Goal: Transaction & Acquisition: Purchase product/service

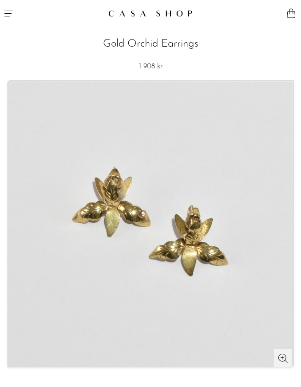
click at [12, 18] on icon "Menu" at bounding box center [9, 13] width 11 height 11
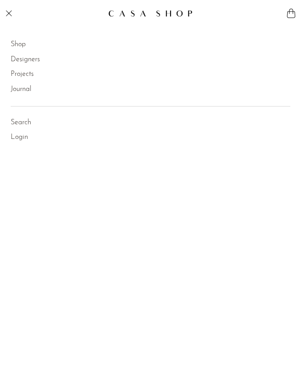
click at [25, 42] on link "Shop" at bounding box center [18, 45] width 15 height 12
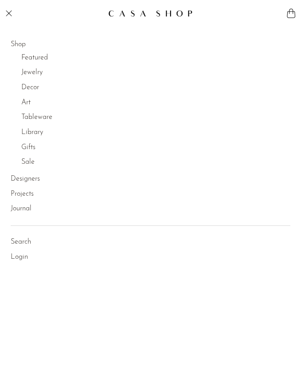
click at [30, 100] on link "Art" at bounding box center [25, 103] width 9 height 12
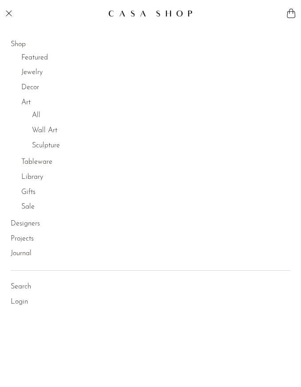
click at [36, 110] on link "All" at bounding box center [36, 116] width 8 height 12
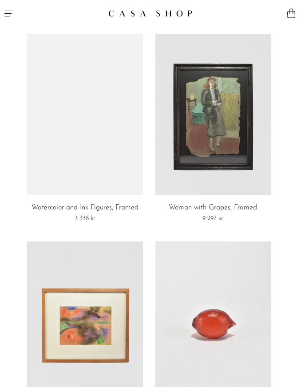
click at [9, 18] on icon "Menu" at bounding box center [9, 13] width 11 height 11
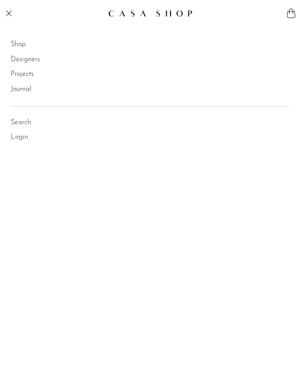
click at [24, 43] on link "Shop" at bounding box center [18, 45] width 15 height 12
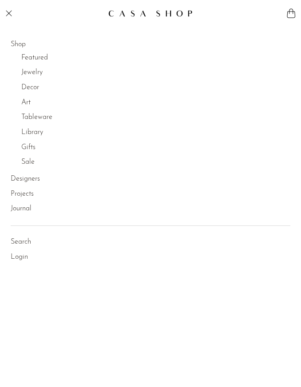
click at [33, 71] on link "Jewelry" at bounding box center [31, 73] width 21 height 12
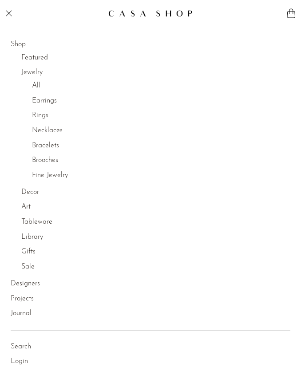
click at [36, 113] on link "Rings" at bounding box center [40, 116] width 16 height 12
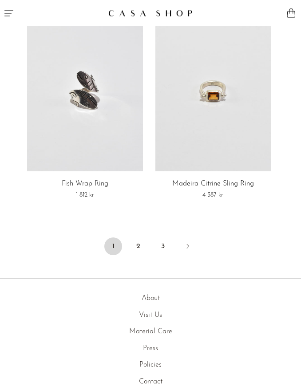
scroll to position [3561, 0]
click at [195, 244] on link "Next" at bounding box center [188, 247] width 18 height 20
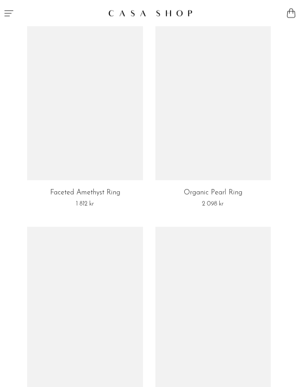
scroll to position [1265, 0]
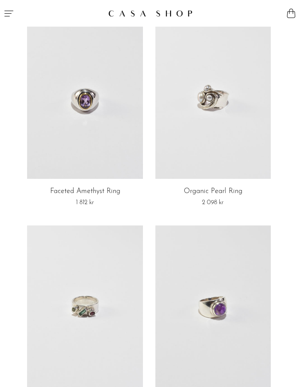
click at [122, 172] on link at bounding box center [84, 98] width 115 height 162
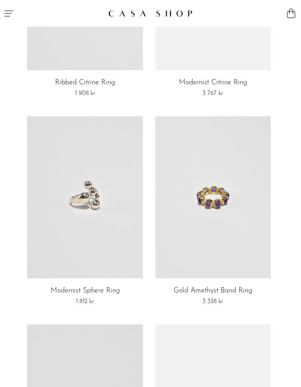
scroll to position [1833, 0]
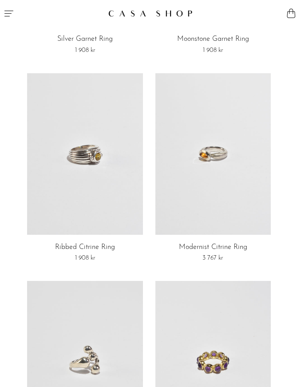
click at [238, 212] on link at bounding box center [212, 154] width 115 height 162
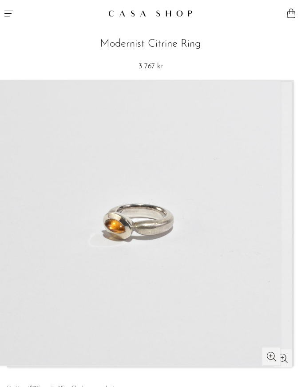
click at [254, 171] on img at bounding box center [138, 222] width 284 height 285
